Goal: Find contact information: Find contact information

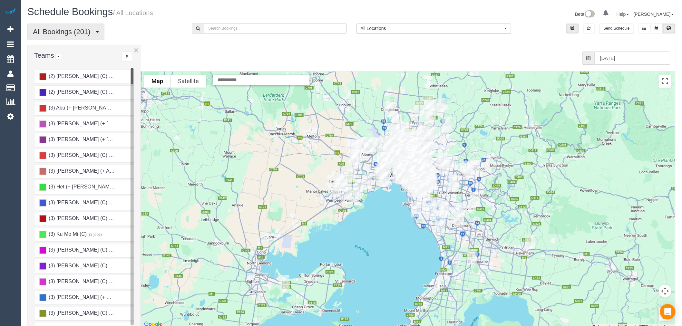
click at [75, 31] on span "All Bookings (201)" at bounding box center [63, 32] width 61 height 8
click at [72, 53] on link "Unassigned Bookings" at bounding box center [62, 55] width 68 height 8
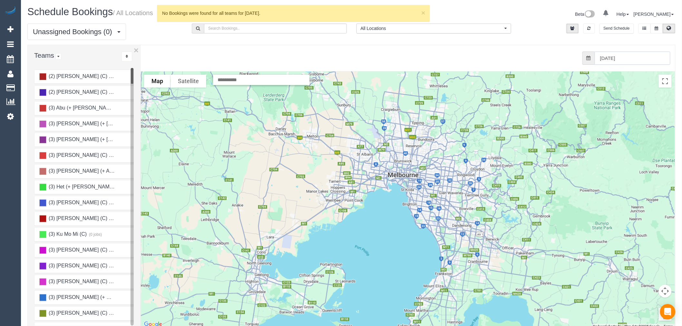
click at [647, 55] on input "[DATE]" at bounding box center [632, 58] width 76 height 13
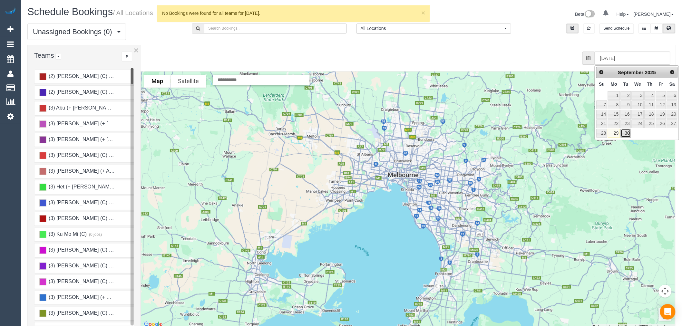
click at [623, 133] on link "30" at bounding box center [626, 133] width 10 height 9
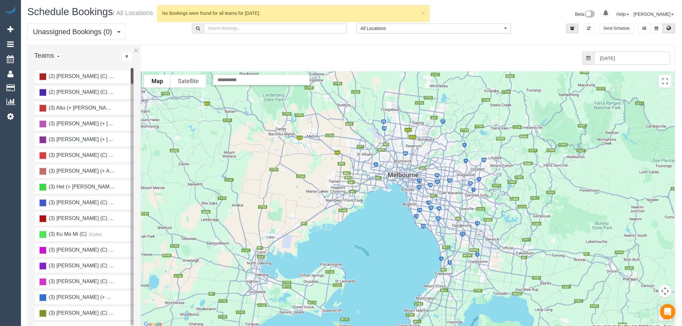
click at [650, 60] on input "[DATE]" at bounding box center [632, 58] width 76 height 13
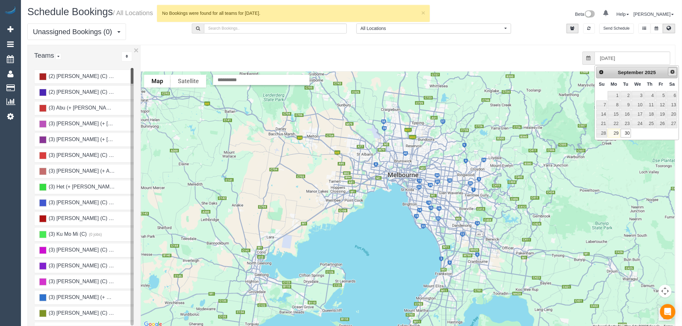
click at [674, 75] on link "Next" at bounding box center [672, 71] width 9 height 9
click at [635, 95] on link "1" at bounding box center [637, 95] width 12 height 9
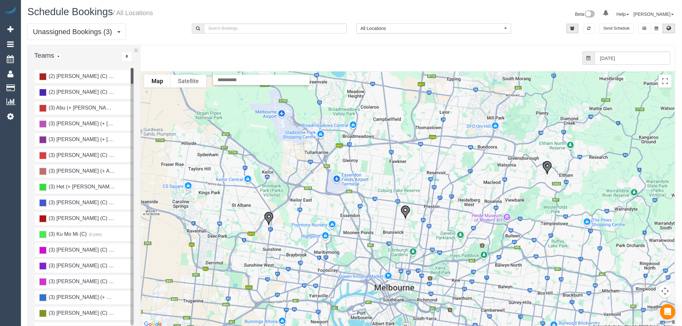
click at [549, 168] on img "01/10/2025 10:00 - Richard Vom - 12 Ripper St, Montmorency, VIC 3094" at bounding box center [547, 167] width 15 height 19
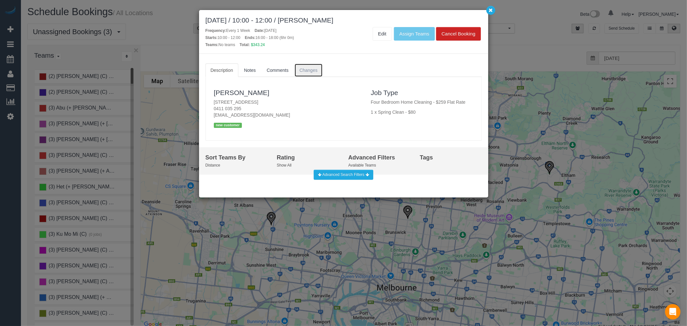
click at [317, 73] on link "Changes" at bounding box center [308, 70] width 28 height 14
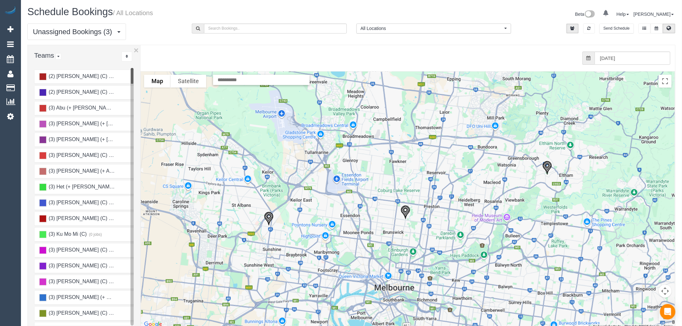
click at [401, 212] on img "01/10/2025 09:30 - Angelo Monteleone - 15 Nicholson Street, East Coburg, VIC 30…" at bounding box center [405, 212] width 15 height 19
click at [268, 214] on img "01/10/2025 08:00 - Caterina Patamisi Hammond Care - 13 Godfrey Ave, Sunshine No…" at bounding box center [268, 218] width 15 height 19
click at [646, 60] on input "[DATE]" at bounding box center [632, 58] width 76 height 13
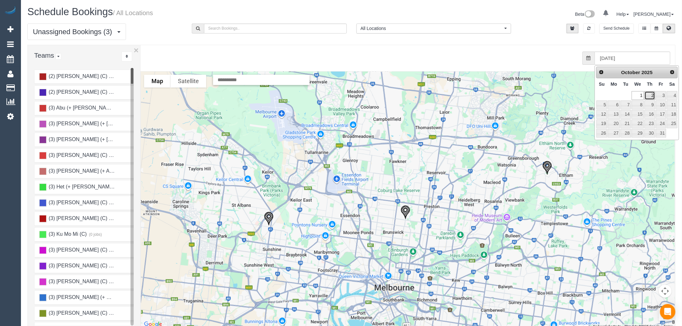
click at [649, 94] on link "2" at bounding box center [649, 95] width 11 height 9
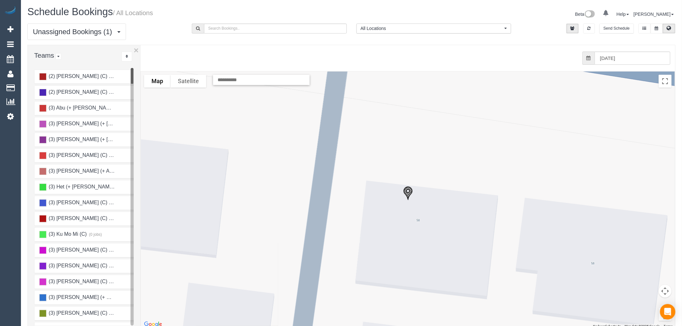
click at [408, 198] on img "02/10/2025 10:00 - Karen Anderson Amitycare Services - Unit 73/ 58 -72 Centre D…" at bounding box center [407, 193] width 15 height 19
click at [652, 49] on div "from 0 bookings processed (Found: 0). [DATE]" at bounding box center [403, 58] width 535 height 26
click at [652, 57] on input "[DATE]" at bounding box center [632, 58] width 76 height 13
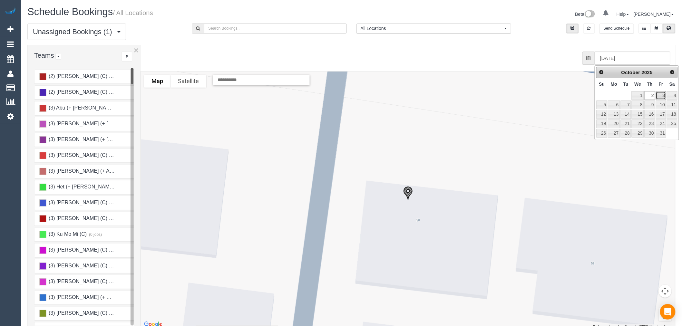
click at [656, 97] on link "3" at bounding box center [661, 95] width 10 height 9
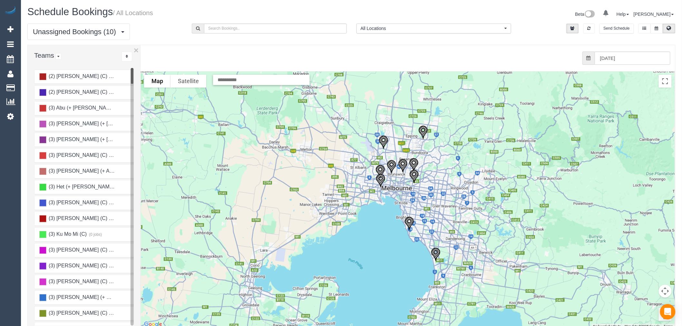
click at [627, 65] on div "from 0 bookings processed (Found: 0). [DATE]" at bounding box center [403, 58] width 535 height 26
click at [629, 62] on input "[DATE]" at bounding box center [632, 58] width 76 height 13
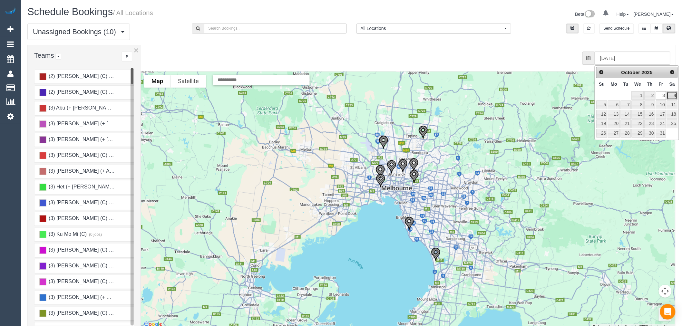
click at [672, 94] on link "4" at bounding box center [672, 95] width 11 height 9
type input "[DATE]"
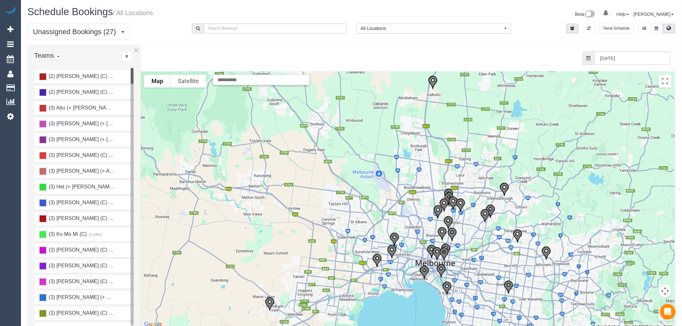
click at [276, 306] on img "04/10/2025 10:00 - Liam Gunn - 41 Amesbury Ave, Wyndham Vale, VIC 3024" at bounding box center [269, 303] width 15 height 19
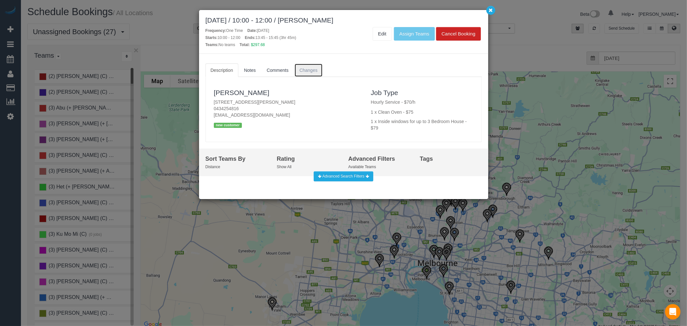
click at [320, 71] on link "Changes" at bounding box center [308, 70] width 28 height 14
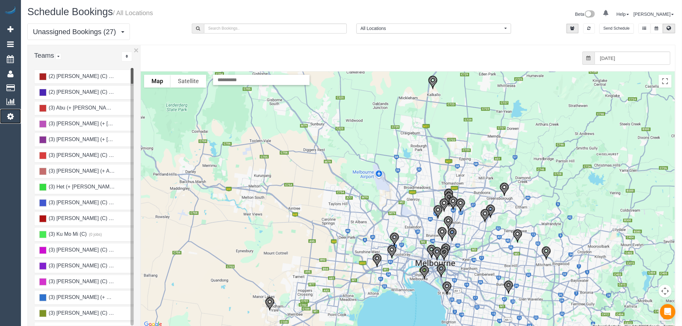
click at [13, 114] on icon at bounding box center [10, 116] width 7 height 8
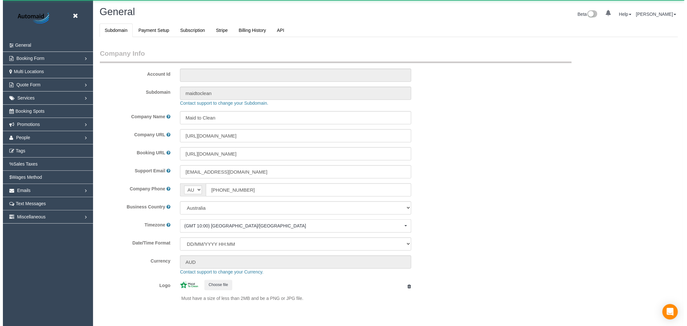
scroll to position [1451, 682]
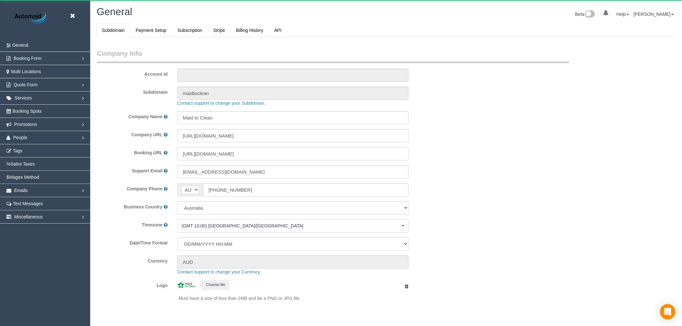
select select "1"
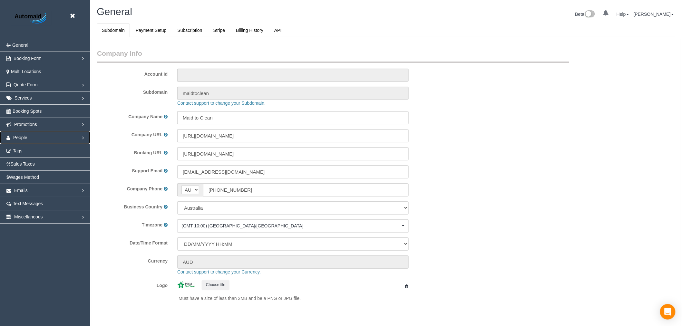
click at [49, 138] on link "People" at bounding box center [45, 137] width 90 height 13
click at [34, 152] on link "Teams" at bounding box center [45, 150] width 90 height 13
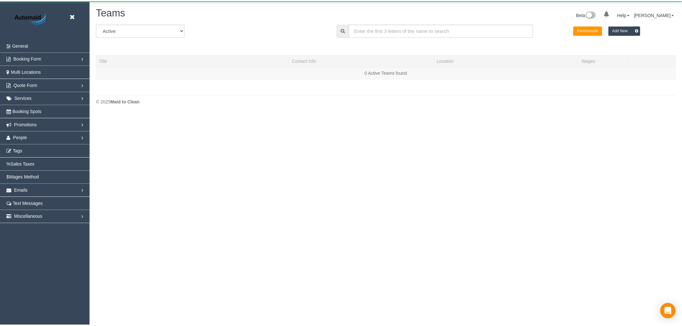
scroll to position [137, 687]
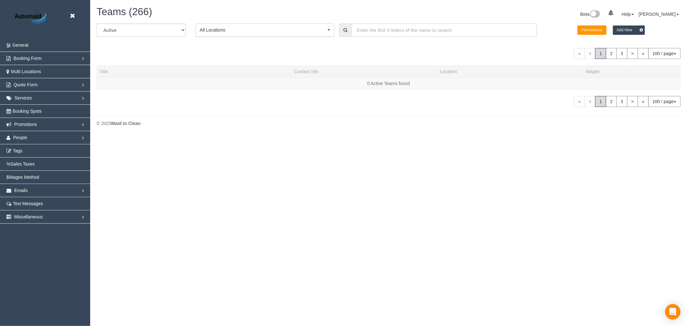
click at [386, 30] on input "text" at bounding box center [445, 30] width 186 height 13
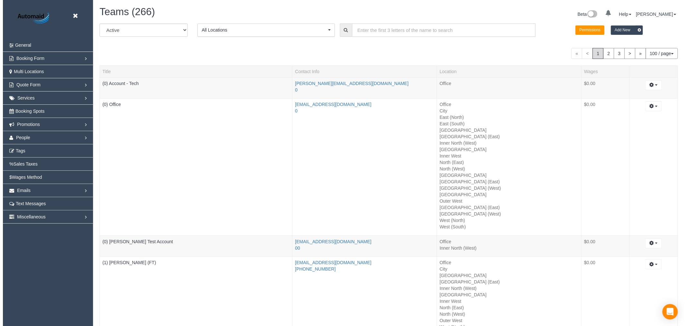
scroll to position [6646, 682]
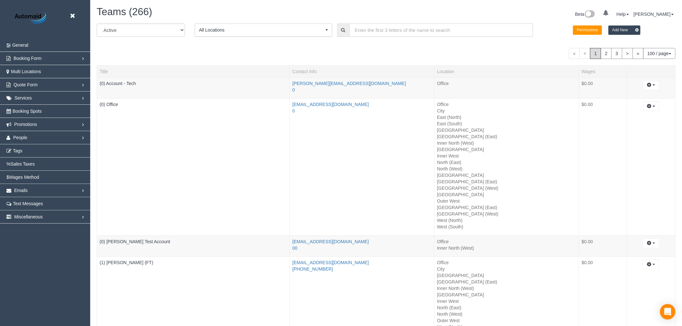
type input "a"
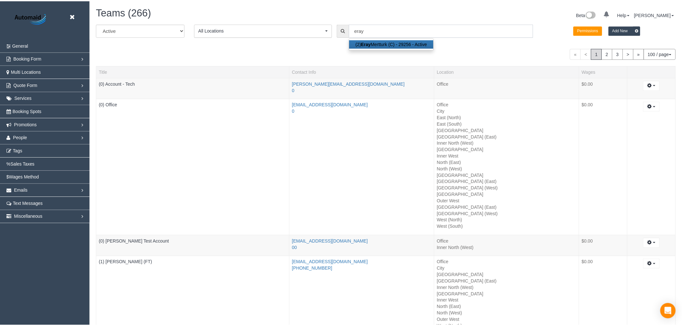
scroll to position [32015, 31532]
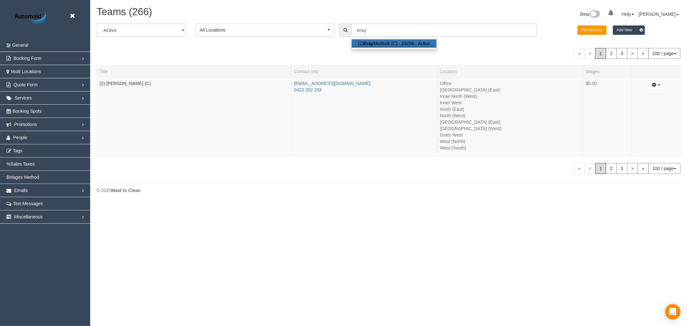
click at [395, 42] on link "(2) [PERSON_NAME] (C) - 29256 - Active" at bounding box center [394, 43] width 85 height 8
type input "(2) [PERSON_NAME] (C)"
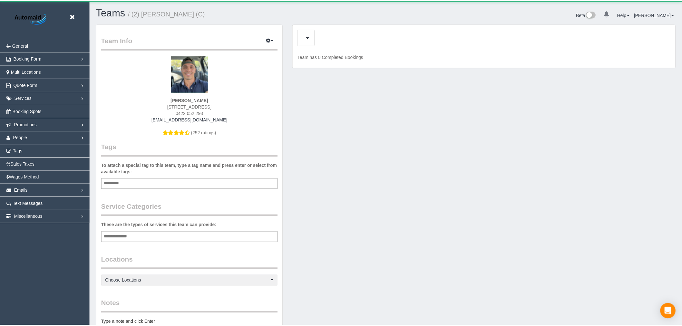
scroll to position [445, 682]
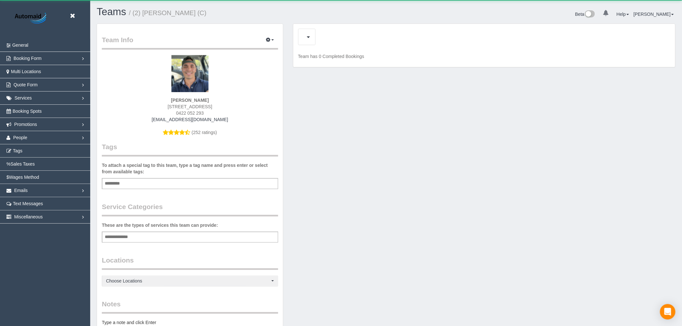
click at [132, 81] on sui-profile-pic at bounding box center [190, 76] width 167 height 42
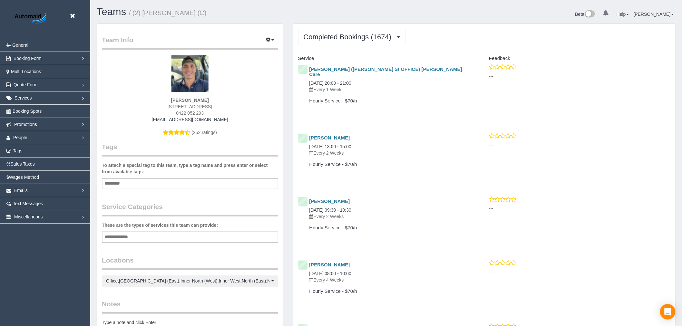
scroll to position [1703, 682]
drag, startPoint x: 232, startPoint y: 103, endPoint x: 220, endPoint y: 106, distance: 12.3
click at [220, 106] on div "[PERSON_NAME] [STREET_ADDRESS] 0422 052 293 [EMAIL_ADDRESS][DOMAIN_NAME] (252 r…" at bounding box center [190, 98] width 176 height 87
click at [234, 106] on div "[STREET_ADDRESS]" at bounding box center [190, 106] width 167 height 6
drag, startPoint x: 162, startPoint y: 105, endPoint x: 239, endPoint y: 104, distance: 76.7
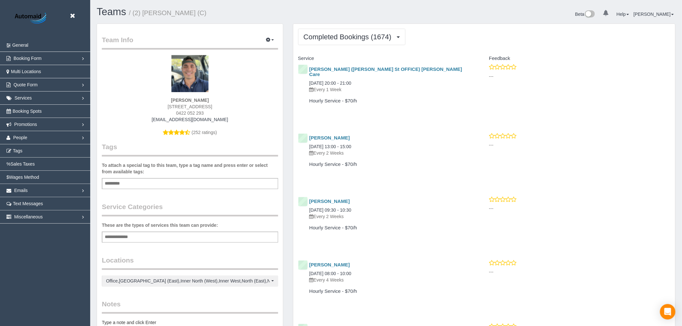
click at [239, 104] on div "[STREET_ADDRESS]" at bounding box center [190, 106] width 167 height 6
copy span "[STREET_ADDRESS]"
drag, startPoint x: 203, startPoint y: 111, endPoint x: 178, endPoint y: 114, distance: 25.6
click at [178, 114] on div "0422 052 293" at bounding box center [190, 113] width 167 height 6
copy span "422 052 293"
